Goal: Information Seeking & Learning: Learn about a topic

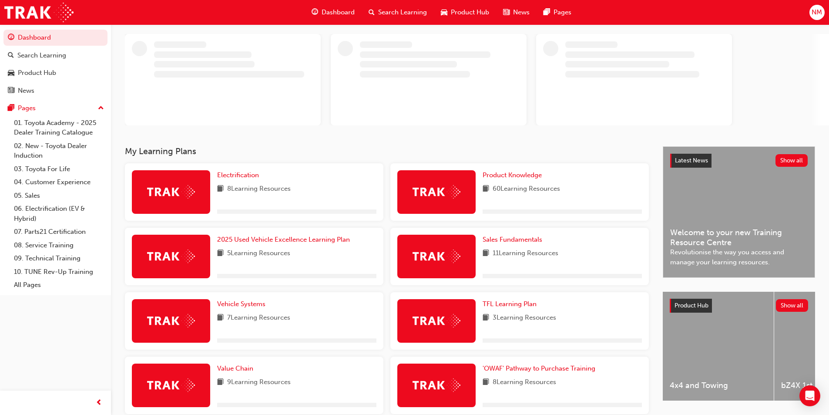
scroll to position [151, 0]
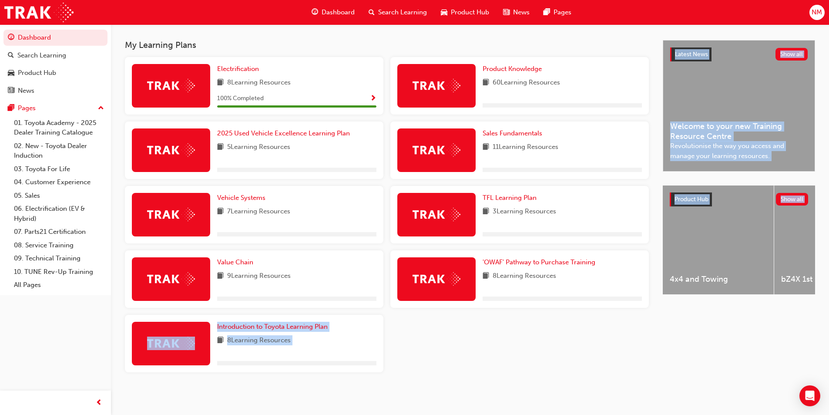
drag, startPoint x: 667, startPoint y: 300, endPoint x: 621, endPoint y: 283, distance: 48.9
click at [628, 285] on div "My Learning Plans Electrification 8 Learning Resources 100 % Completed Product …" at bounding box center [470, 216] width 718 height 353
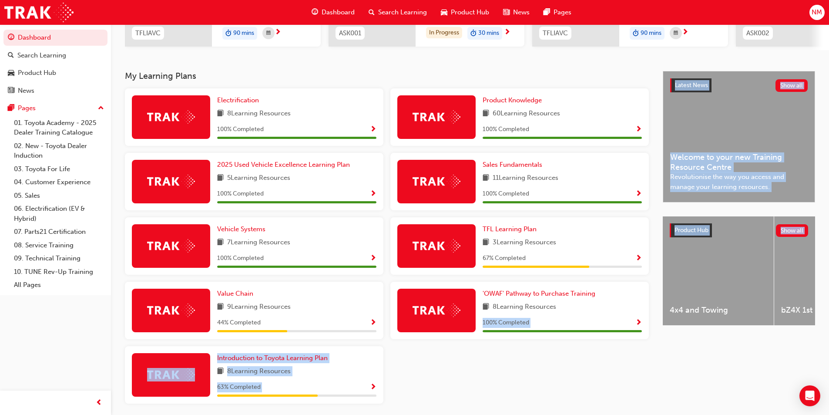
click at [580, 362] on div "Electrification 8 Learning Resources 100 % Completed Product Knowledge 60 Learn…" at bounding box center [386, 249] width 531 height 322
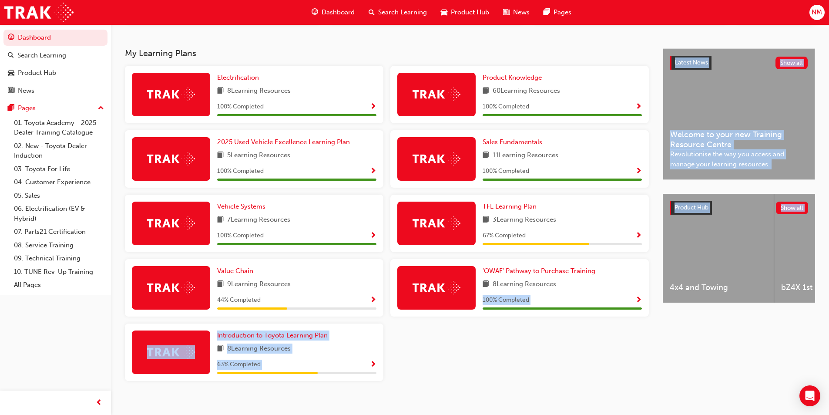
scroll to position [185, 0]
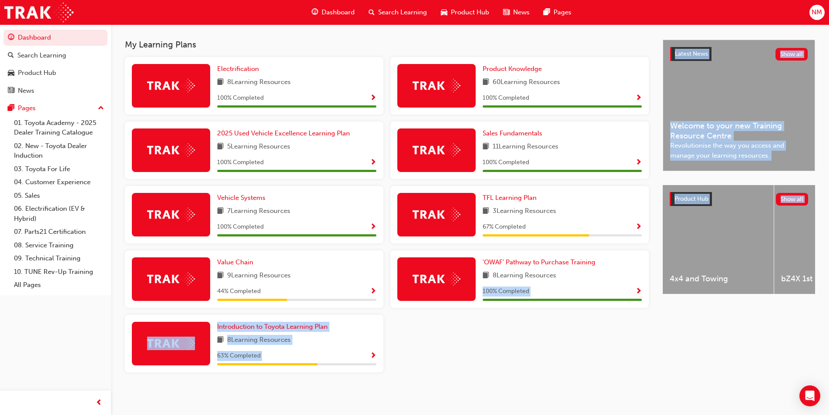
click at [397, 353] on div "Electrification 8 Learning Resources 100 % Completed Product Knowledge 60 Learn…" at bounding box center [386, 218] width 531 height 322
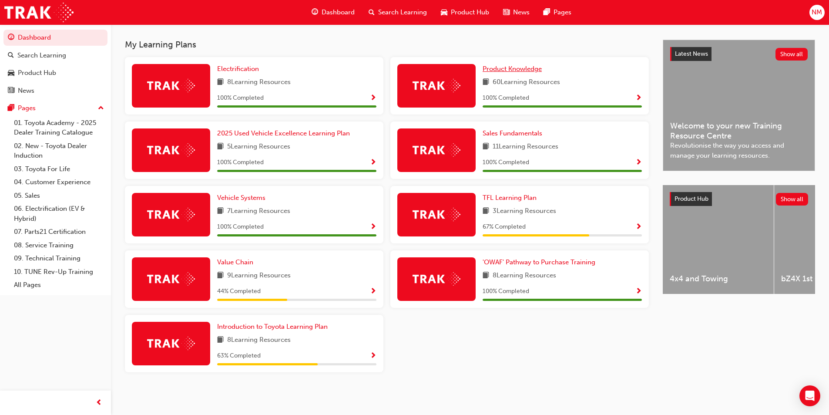
click at [520, 69] on span "Product Knowledge" at bounding box center [512, 69] width 59 height 8
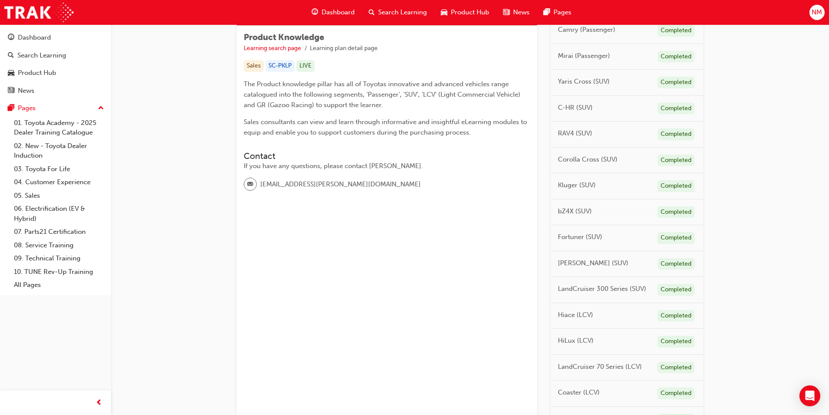
scroll to position [131, 0]
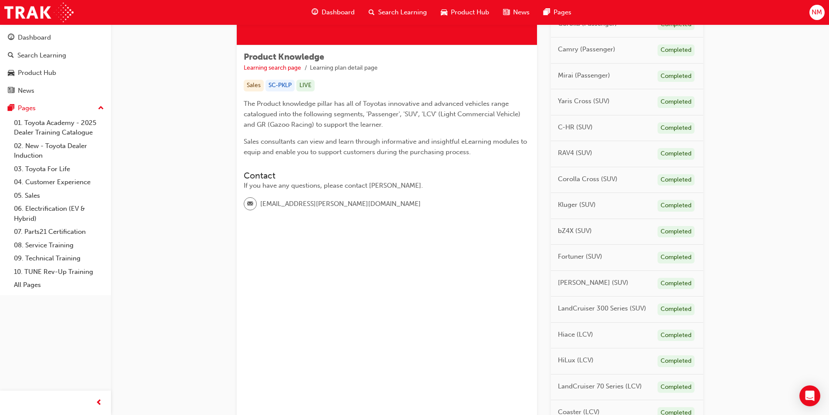
click at [571, 148] on span "RAV4 (SUV)" at bounding box center [575, 153] width 34 height 10
click at [663, 154] on div "Completed" at bounding box center [676, 154] width 37 height 12
click at [568, 152] on span "RAV4 (SUV)" at bounding box center [575, 153] width 34 height 10
click at [593, 151] on div "RAV4 (SUV) Completed" at bounding box center [627, 154] width 152 height 26
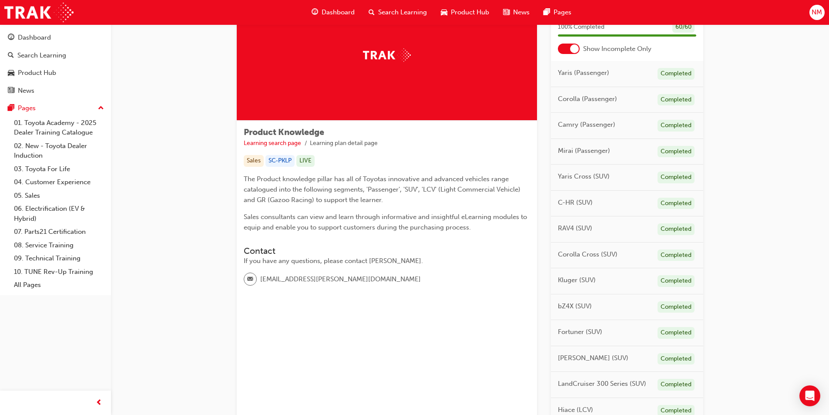
scroll to position [0, 0]
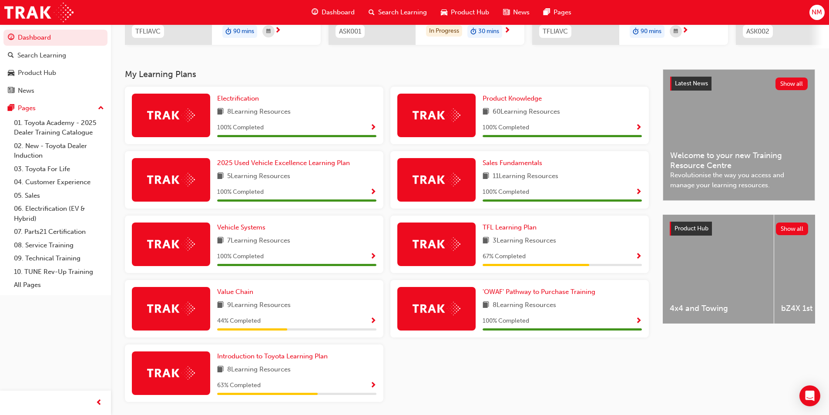
scroll to position [185, 0]
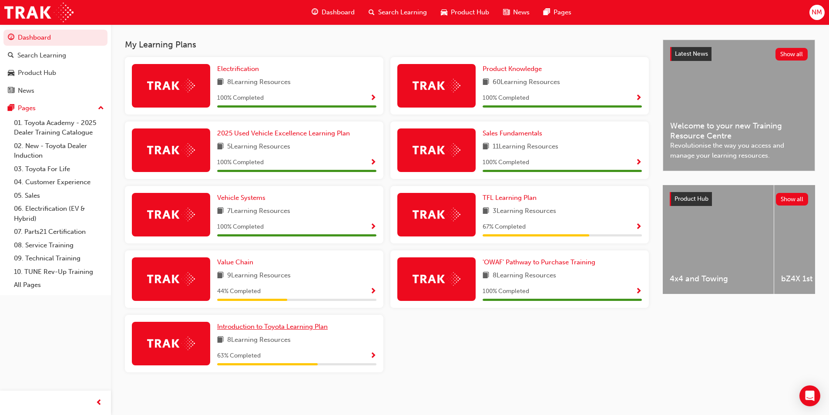
click at [235, 327] on span "Introduction to Toyota Learning Plan" at bounding box center [272, 327] width 111 height 8
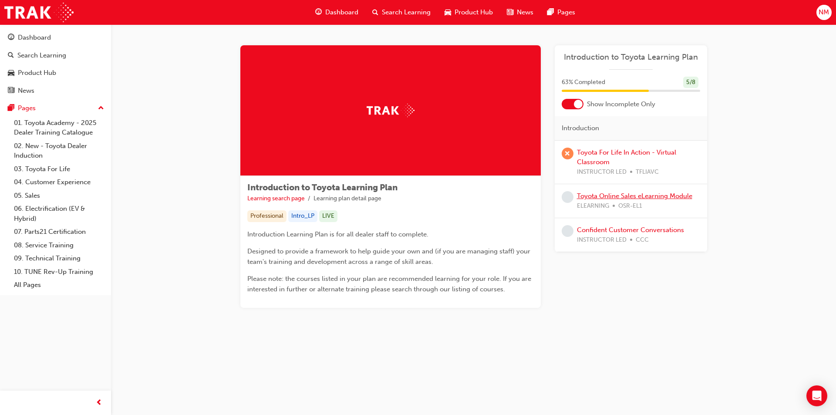
click at [660, 194] on link "Toyota Online Sales eLearning Module" at bounding box center [634, 196] width 115 height 8
click at [37, 38] on div "Dashboard" at bounding box center [34, 38] width 33 height 10
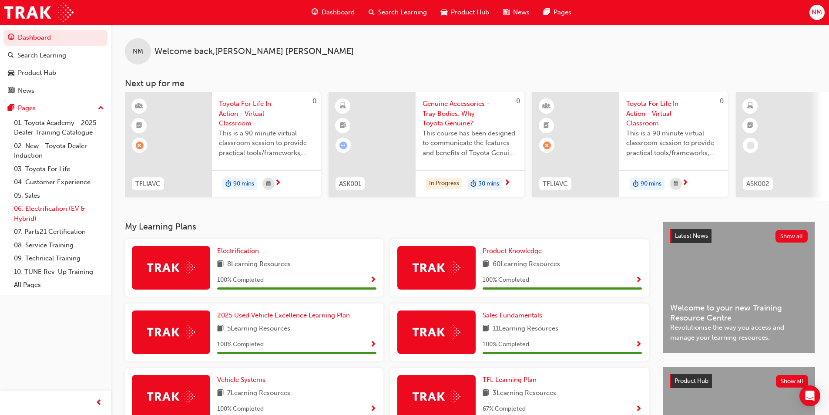
click at [40, 206] on link "06. Electrification (EV & Hybrid)" at bounding box center [58, 213] width 97 height 23
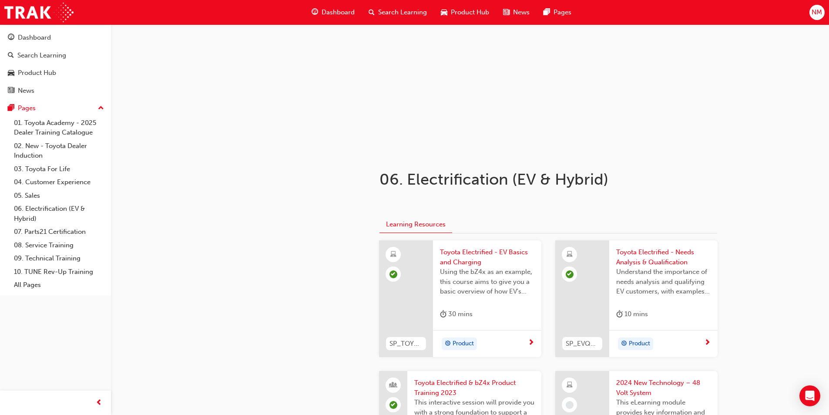
scroll to position [131, 0]
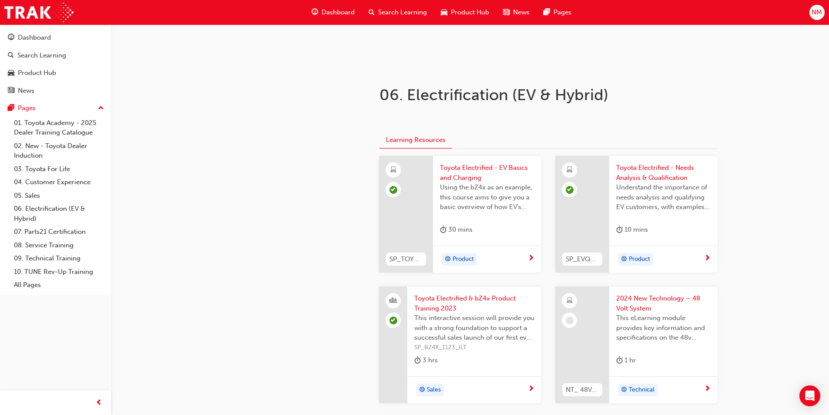
click at [633, 298] on span "2024 New Technology – 48 Volt System" at bounding box center [663, 303] width 94 height 20
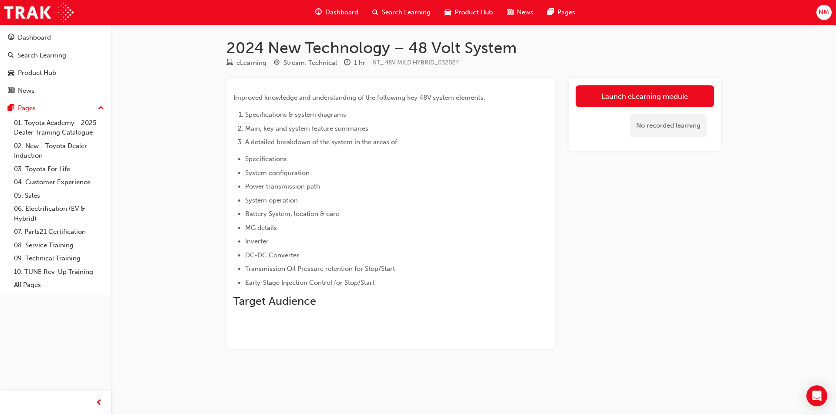
click at [259, 327] on div at bounding box center [390, 324] width 314 height 7
click at [615, 98] on link "Launch eLearning module" at bounding box center [644, 96] width 138 height 22
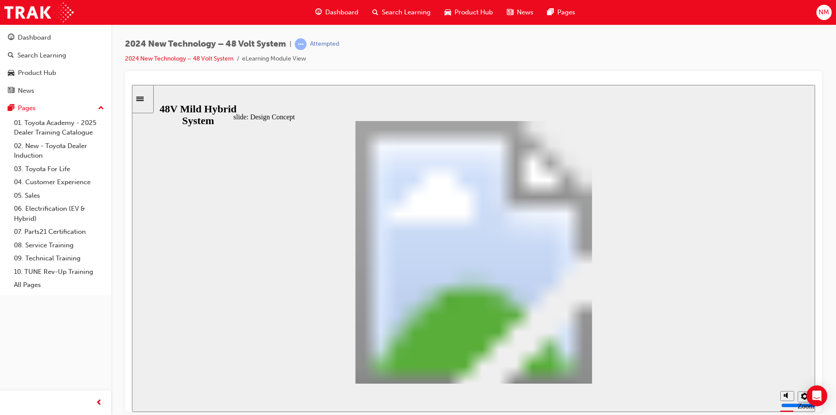
drag, startPoint x: 598, startPoint y: 367, endPoint x: 591, endPoint y: 363, distance: 8.8
